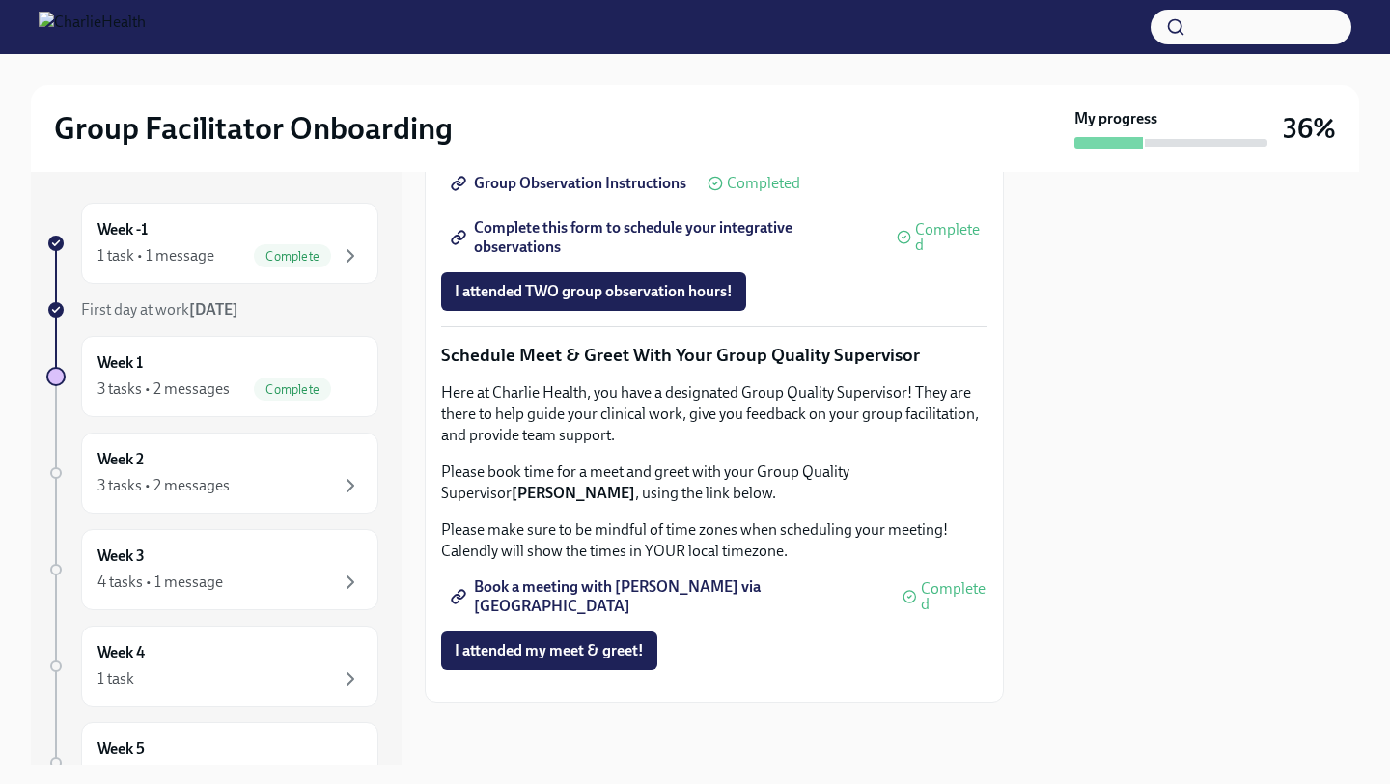
scroll to position [1704, 0]
click at [609, 247] on span "Complete this form to schedule your integrative observations" at bounding box center [665, 237] width 421 height 19
click at [253, 439] on div "Week 2 3 tasks • 2 messages" at bounding box center [229, 473] width 297 height 81
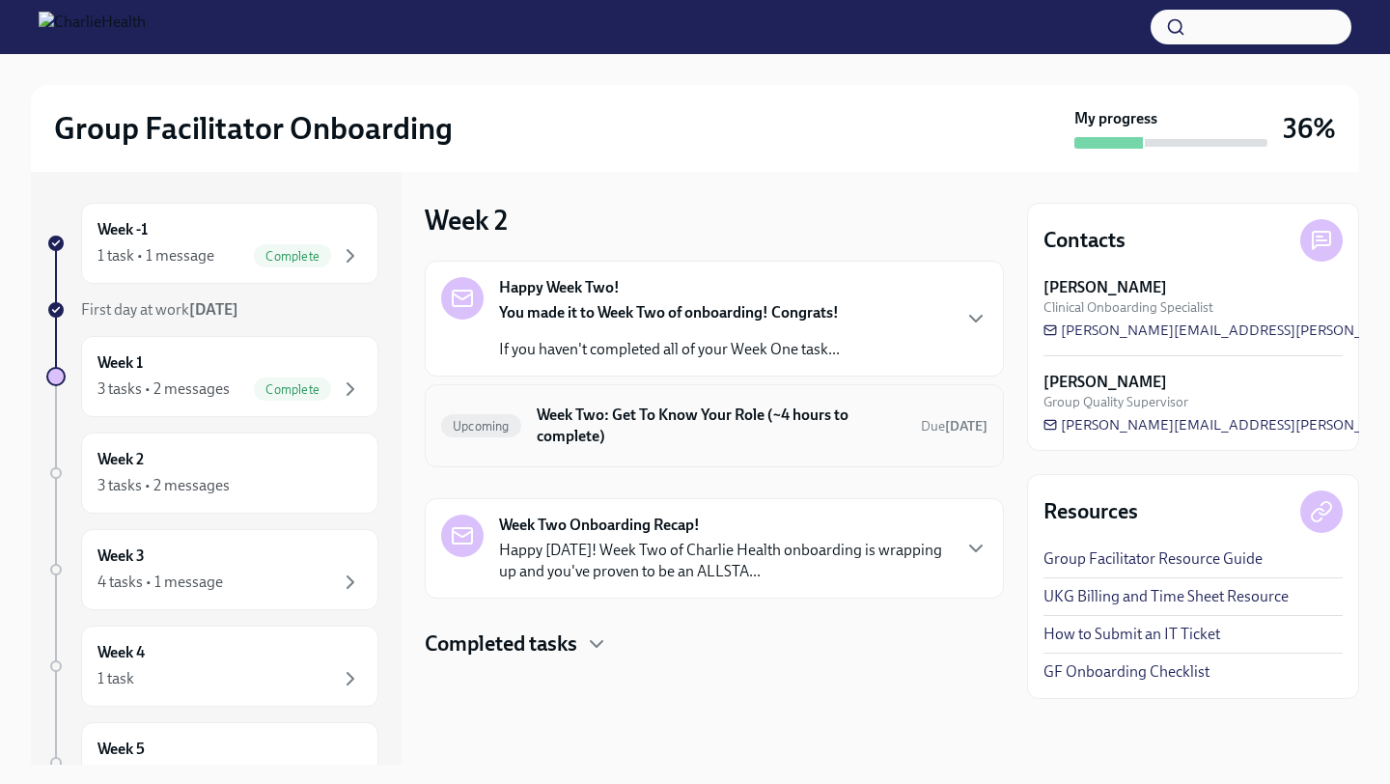
click at [696, 418] on h6 "Week Two: Get To Know Your Role (~4 hours to complete)" at bounding box center [721, 426] width 369 height 42
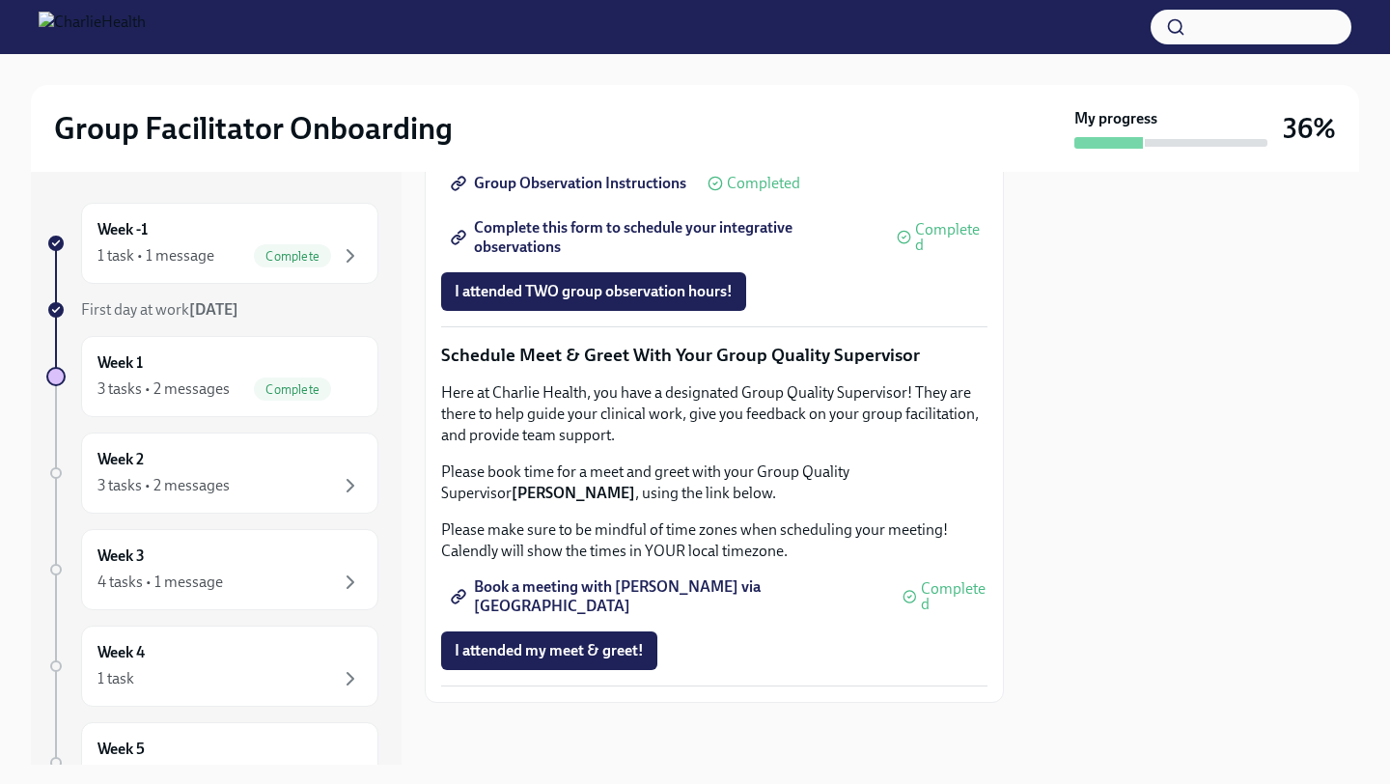
scroll to position [1821, 0]
click at [205, 477] on div "3 tasks • 2 messages" at bounding box center [164, 485] width 132 height 21
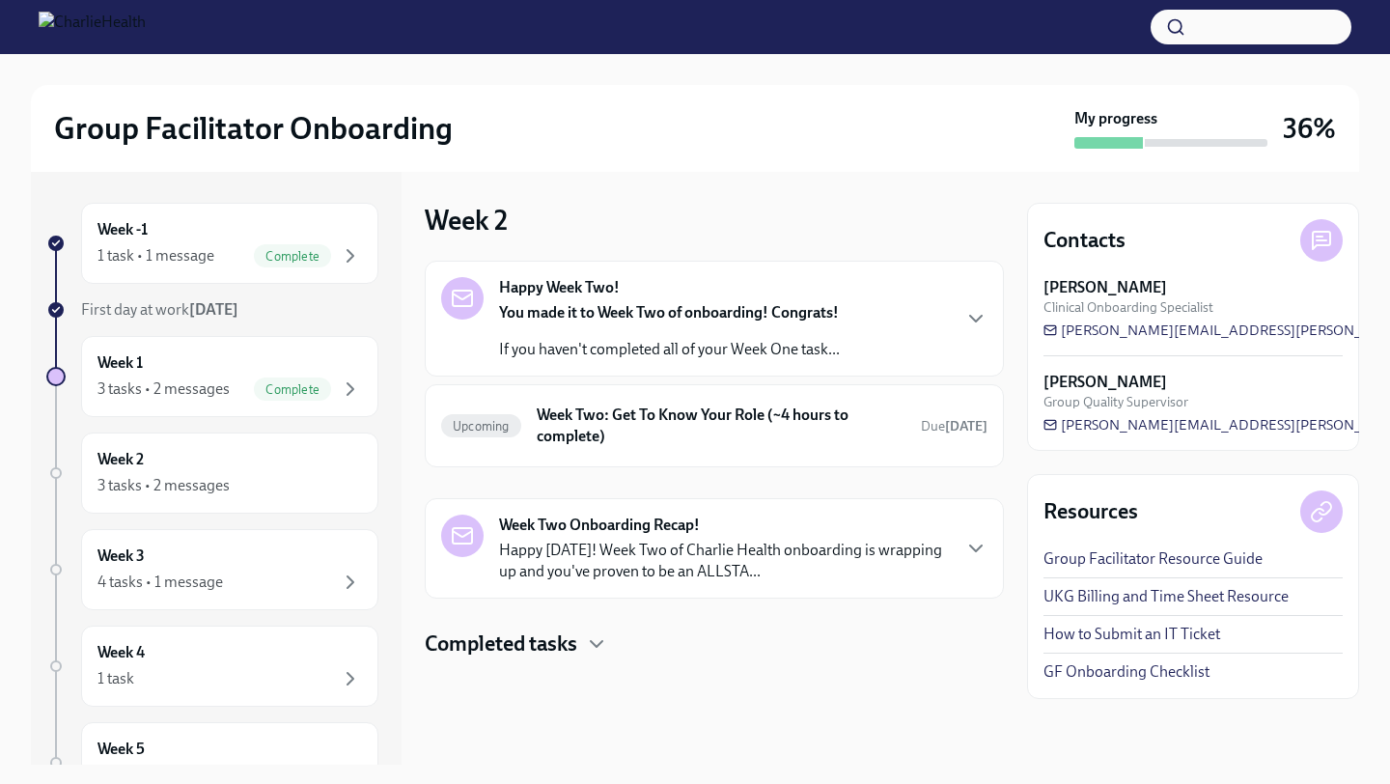
click at [665, 556] on p "Happy [DATE]! Week Two of Charlie Health onboarding is wrapping up and you've p…" at bounding box center [724, 561] width 450 height 42
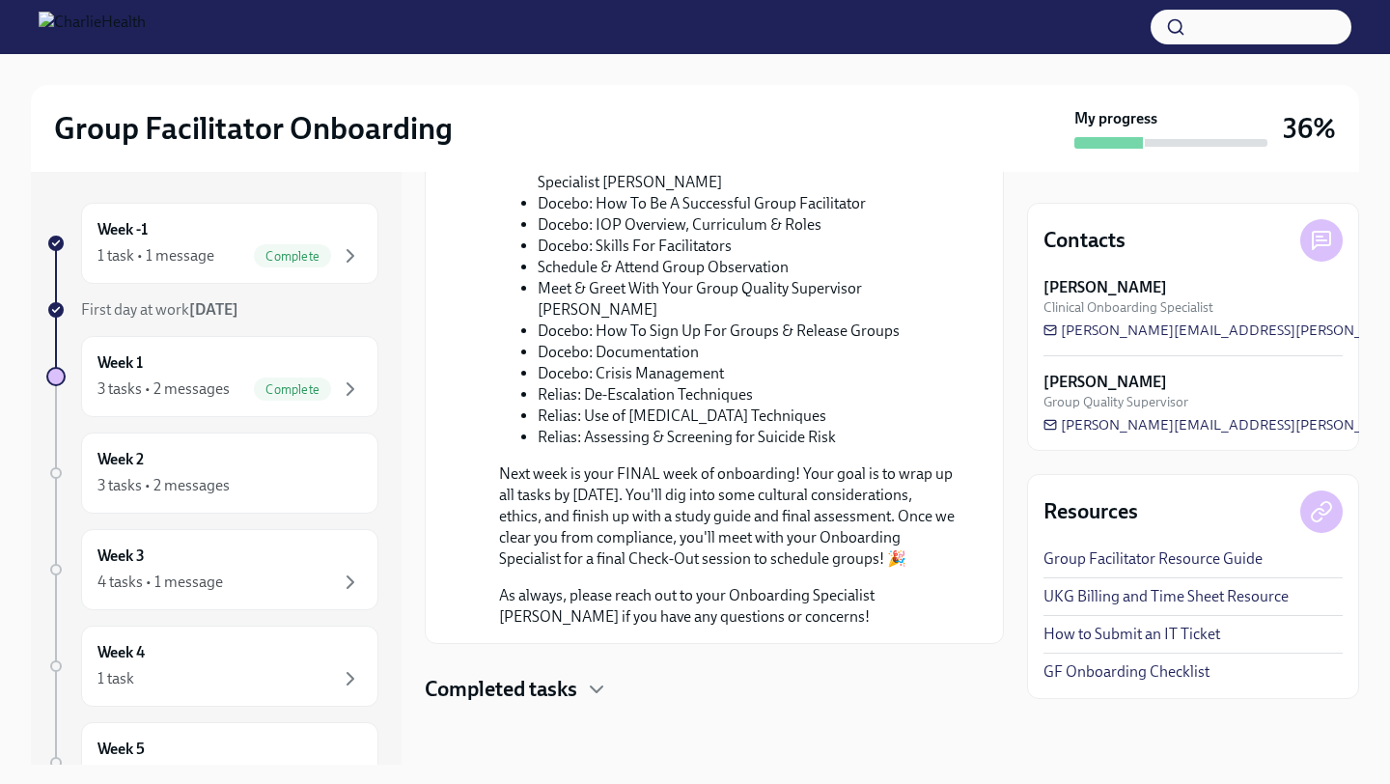
scroll to position [837, 0]
click at [601, 686] on icon "button" at bounding box center [596, 689] width 23 height 23
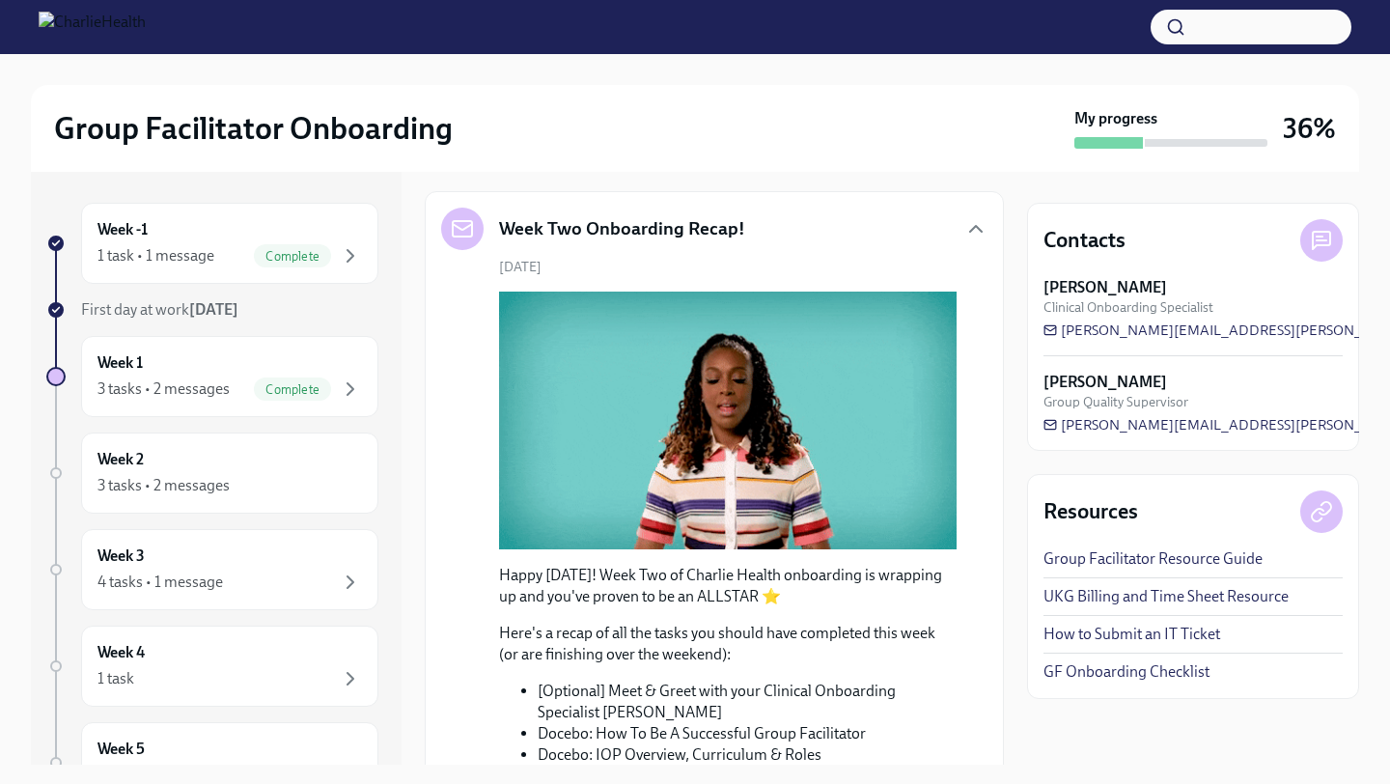
scroll to position [0, 0]
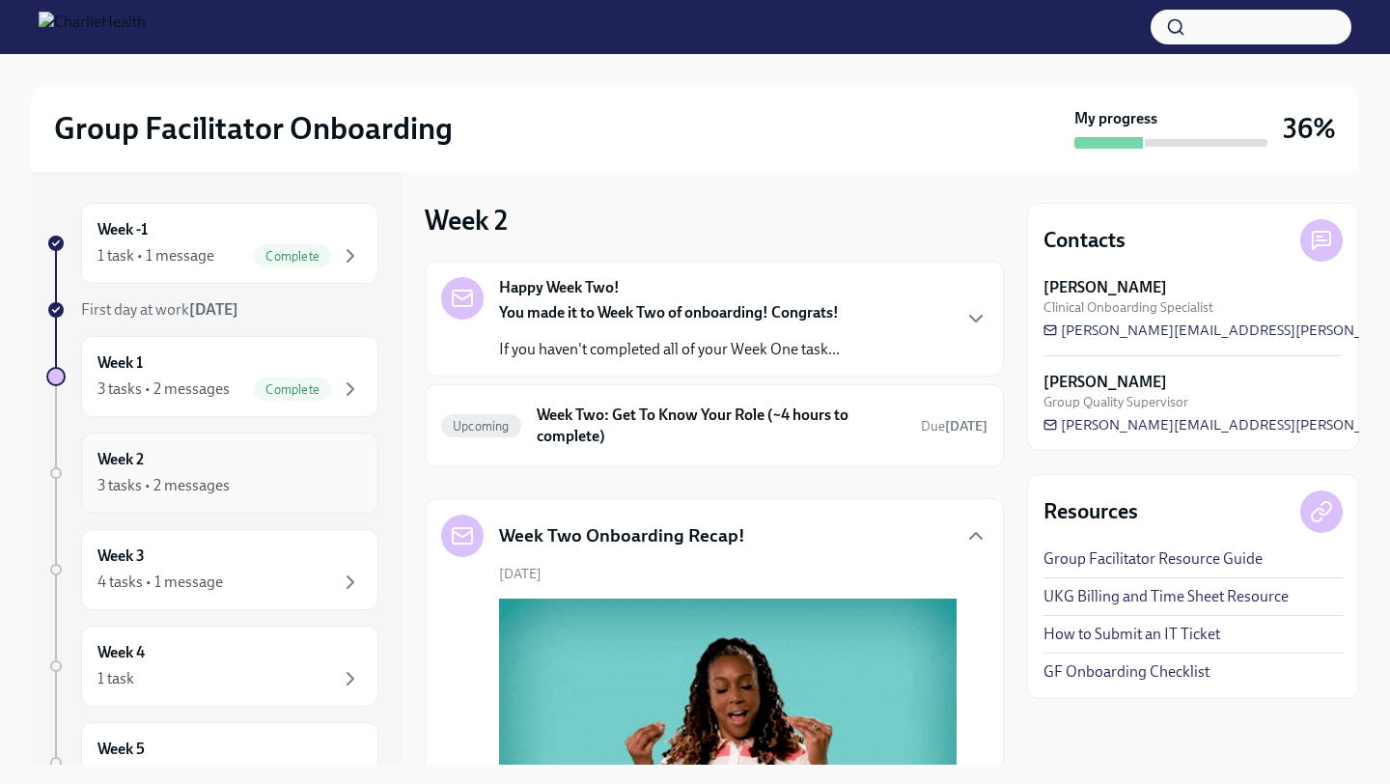
click at [299, 483] on div "3 tasks • 2 messages" at bounding box center [230, 485] width 265 height 23
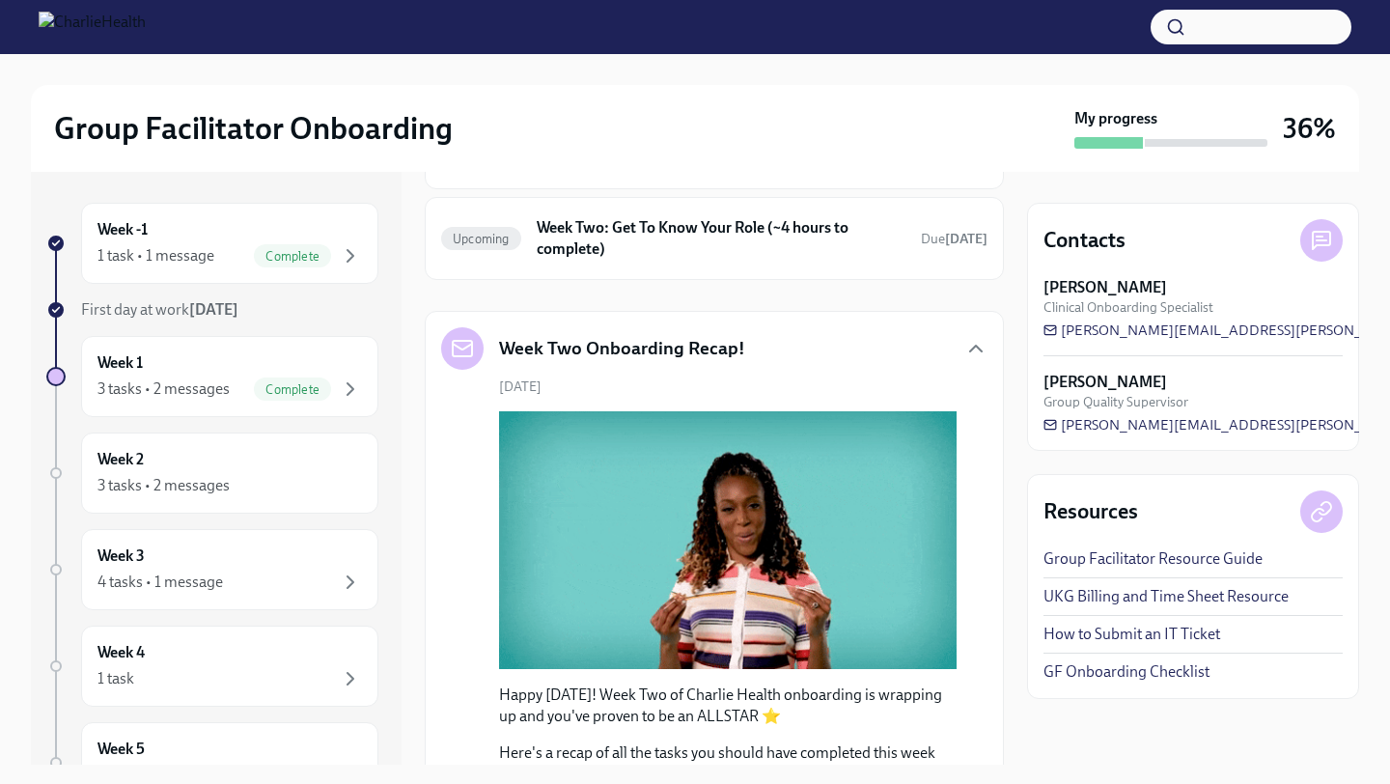
scroll to position [203, 0]
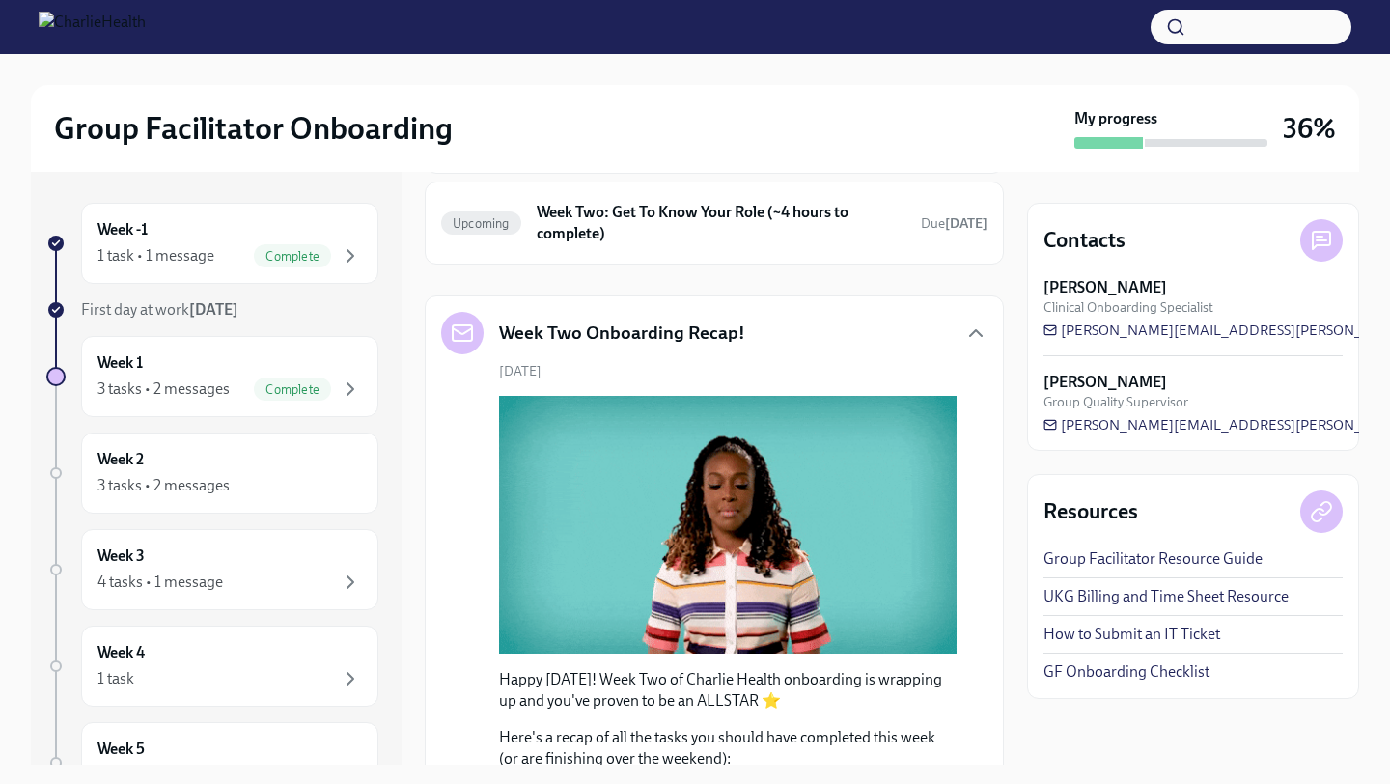
click at [667, 324] on h5 "Week Two Onboarding Recap!" at bounding box center [622, 333] width 246 height 25
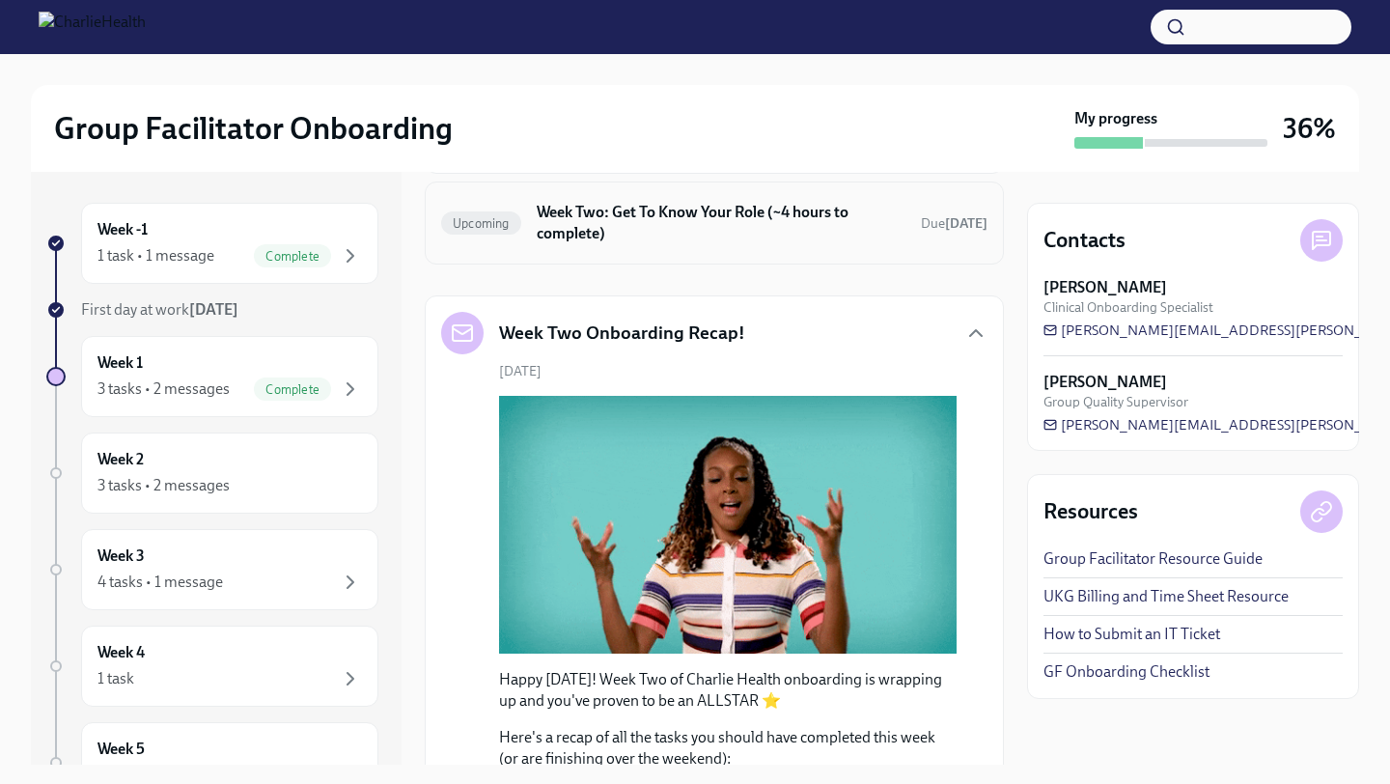
click at [584, 227] on h6 "Week Two: Get To Know Your Role (~4 hours to complete)" at bounding box center [721, 223] width 369 height 42
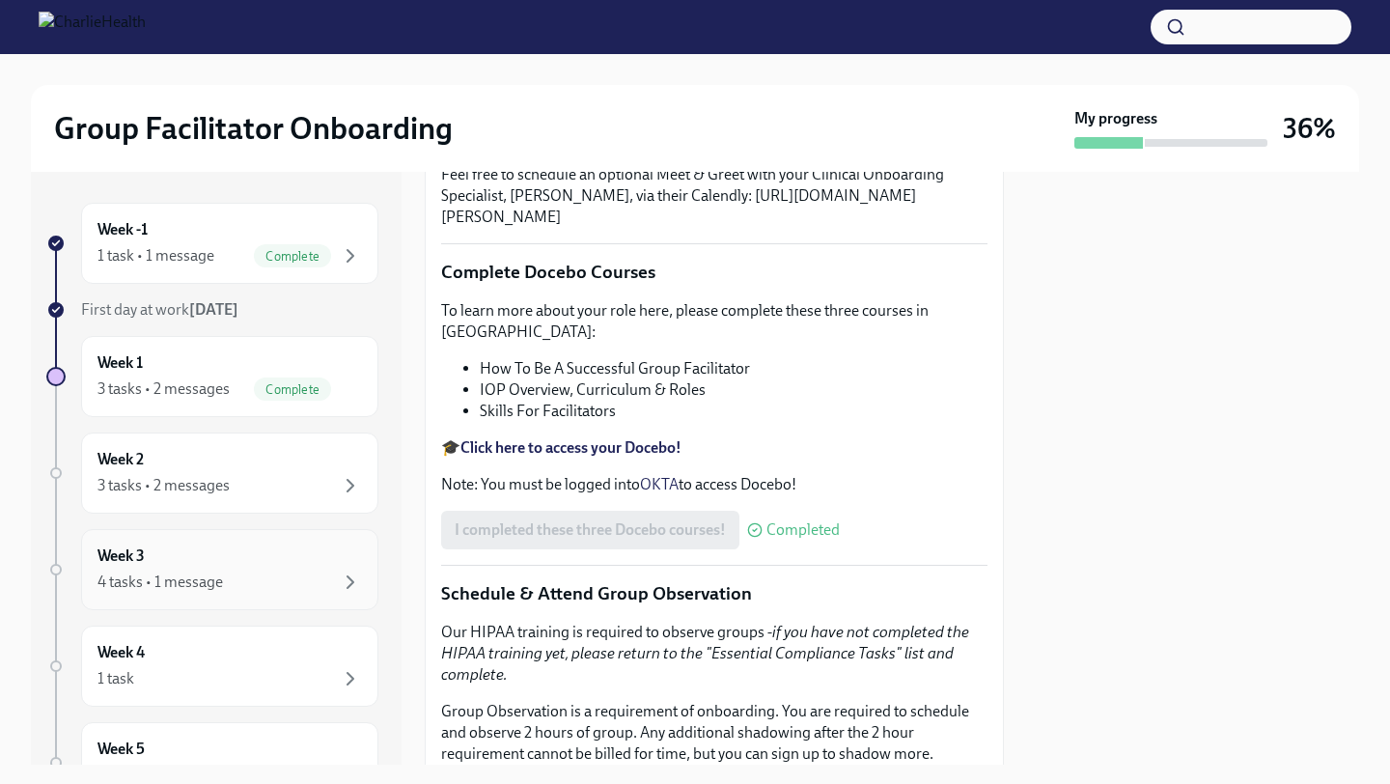
scroll to position [546, 0]
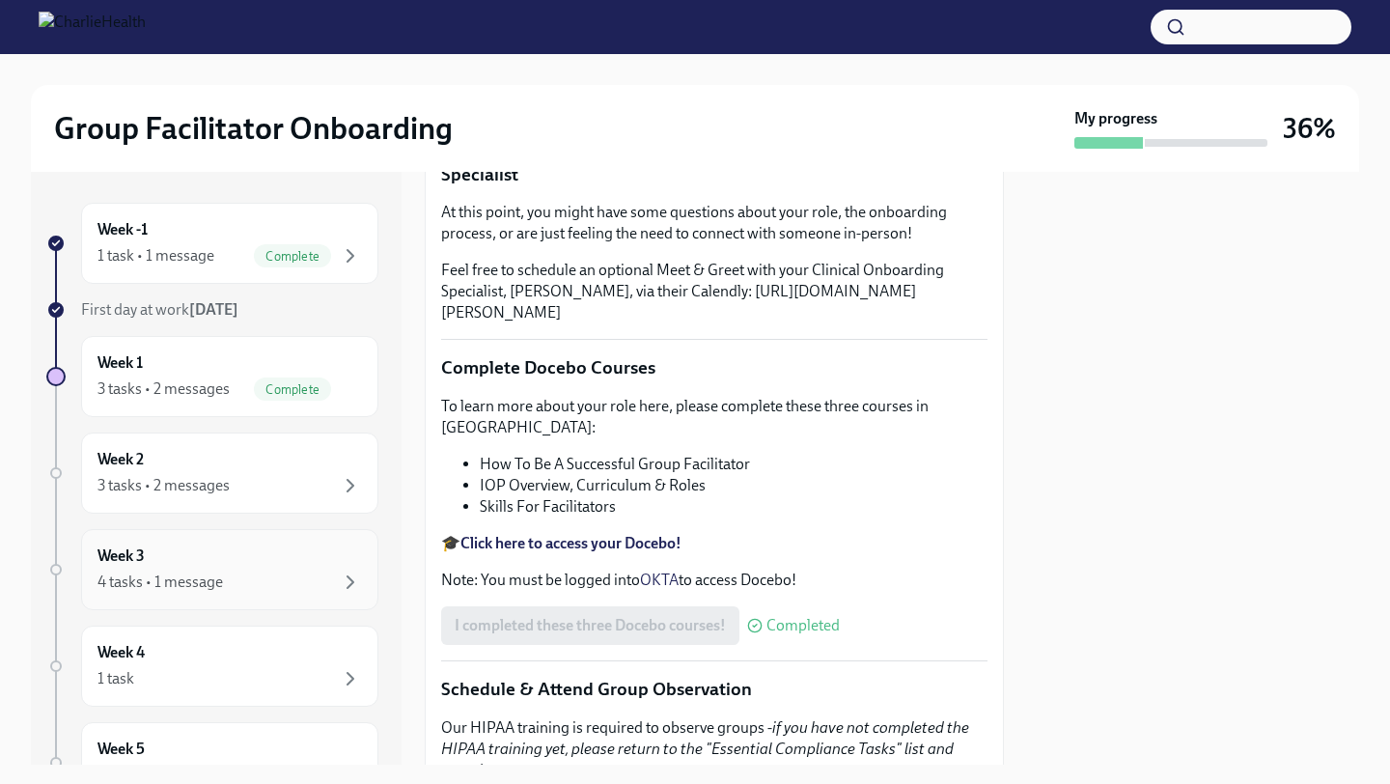
click at [295, 598] on div "Week 3 4 tasks • 1 message" at bounding box center [229, 569] width 297 height 81
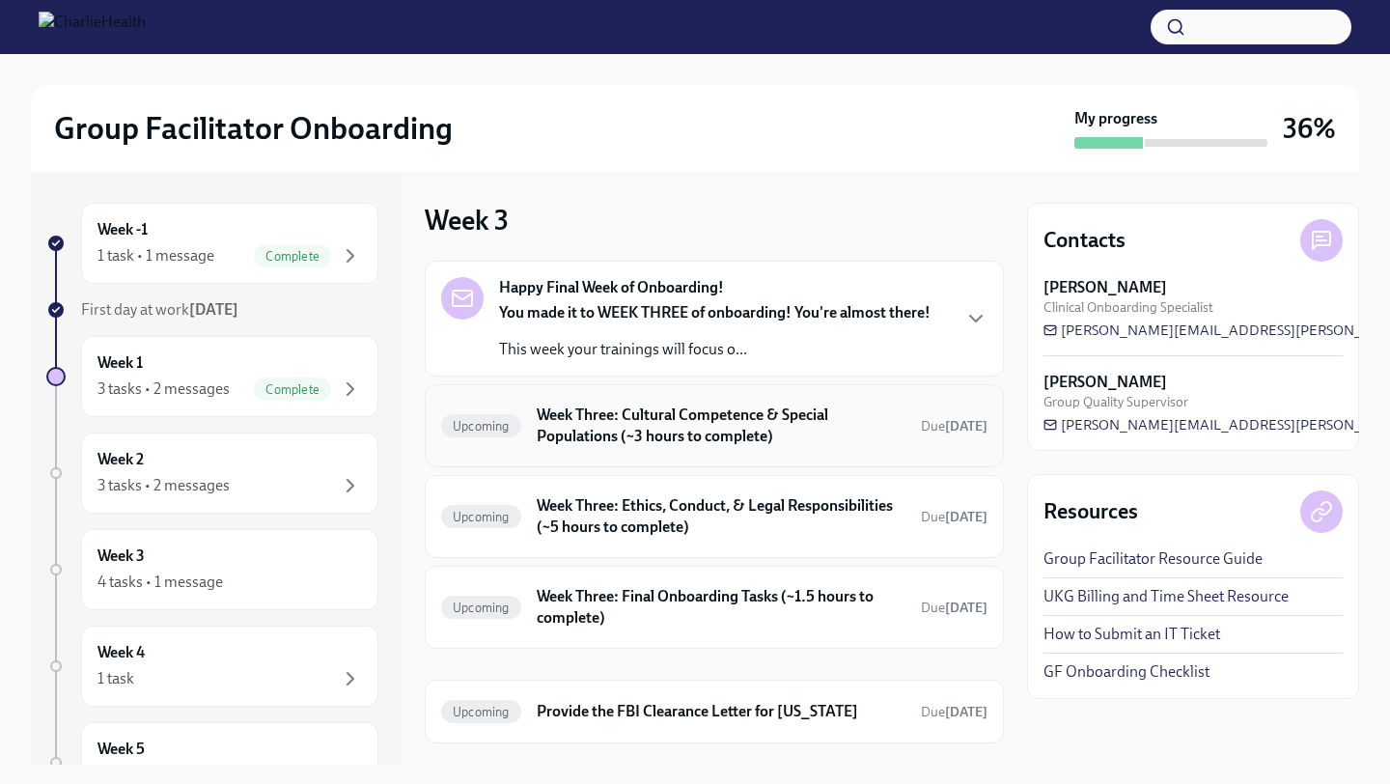
click at [663, 422] on h6 "Week Three: Cultural Competence & Special Populations (~3 hours to complete)" at bounding box center [721, 426] width 369 height 42
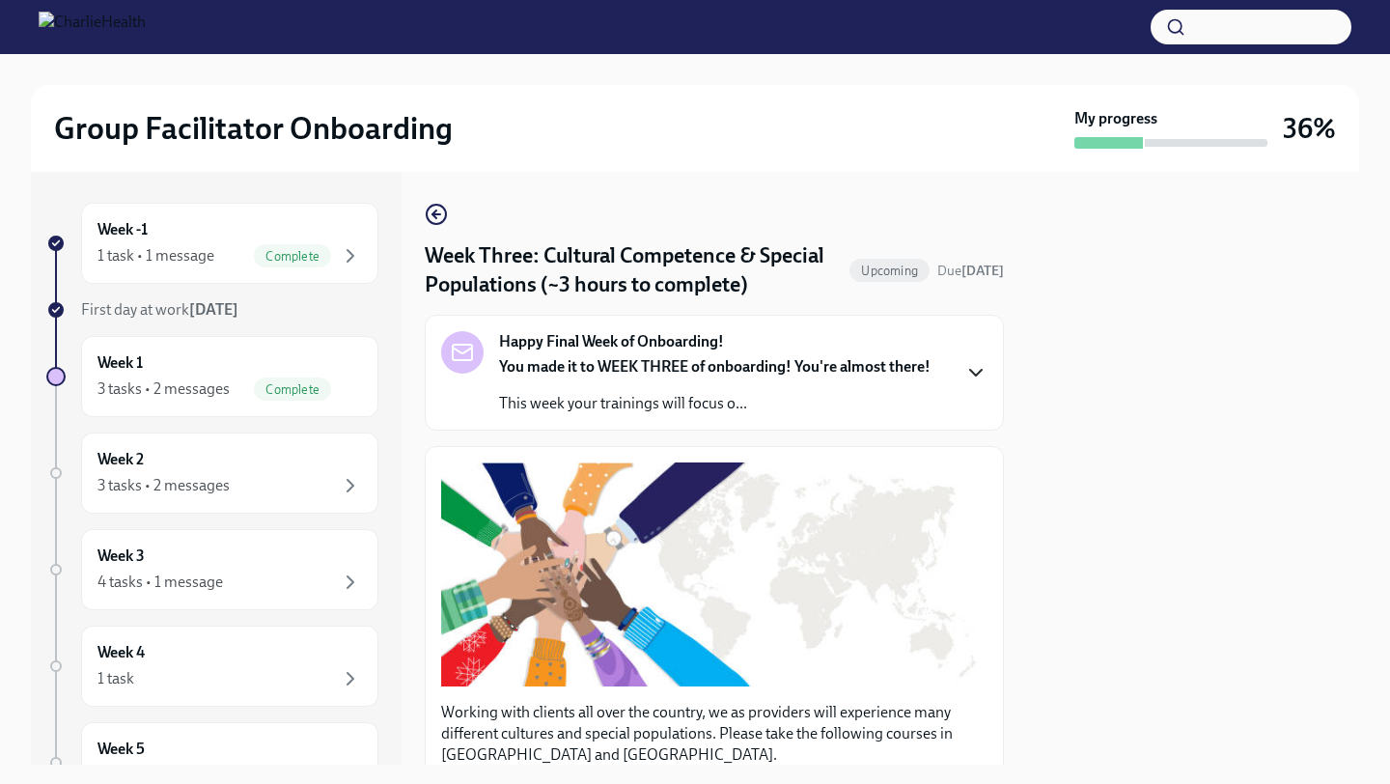
click at [966, 378] on icon "button" at bounding box center [976, 372] width 23 height 23
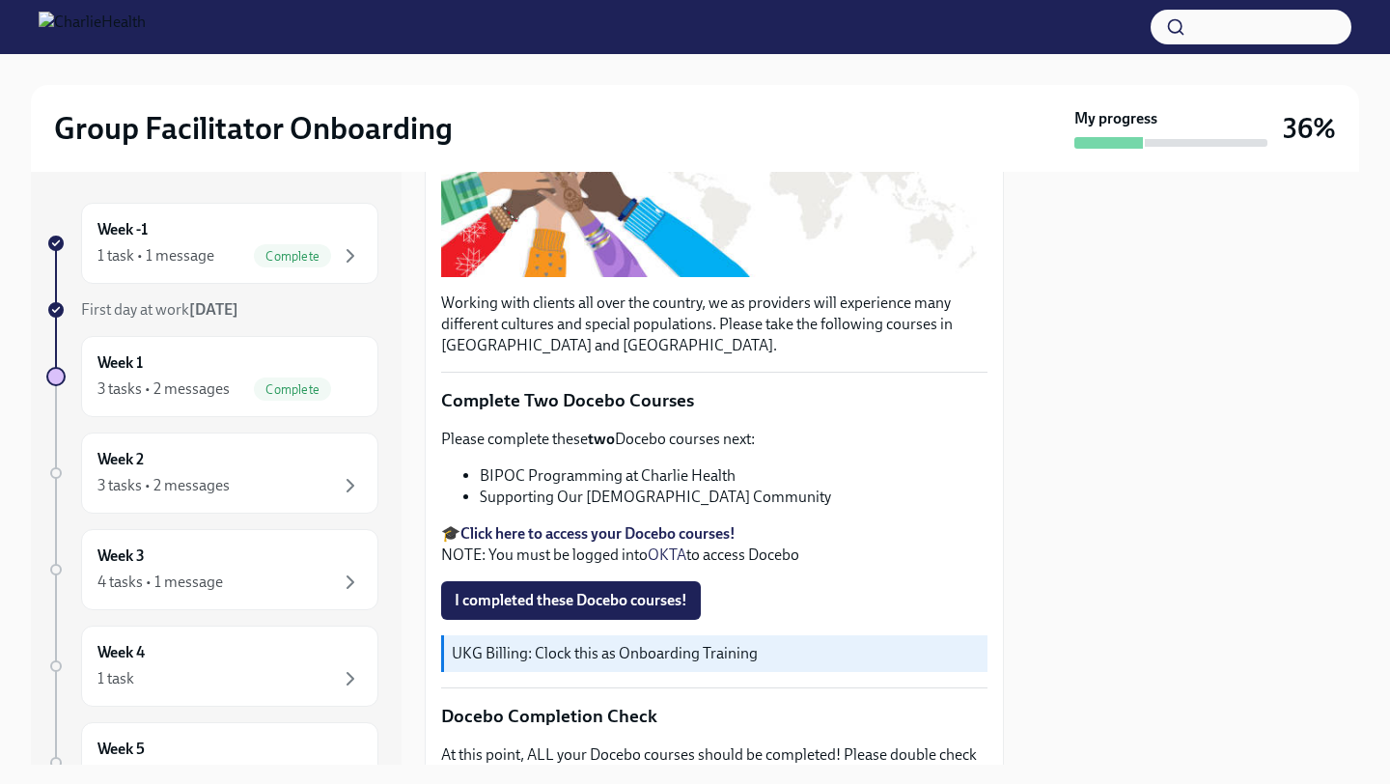
scroll to position [823, 0]
